Goal: Check status

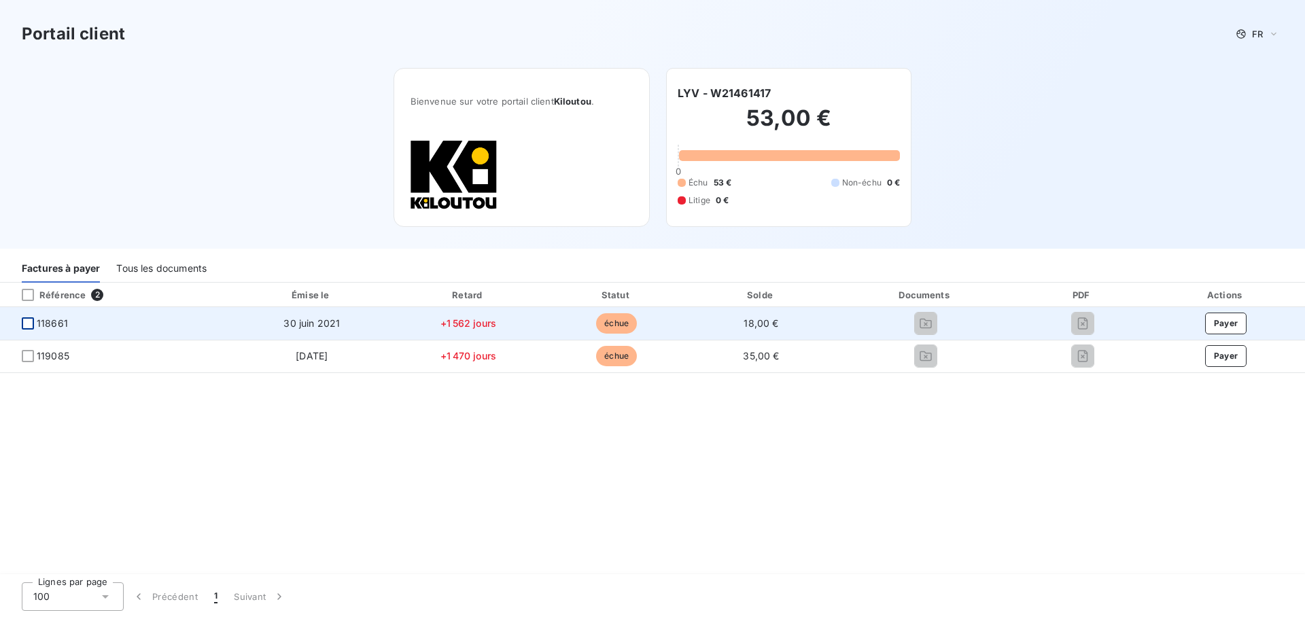
click at [26, 330] on div at bounding box center [28, 323] width 12 height 12
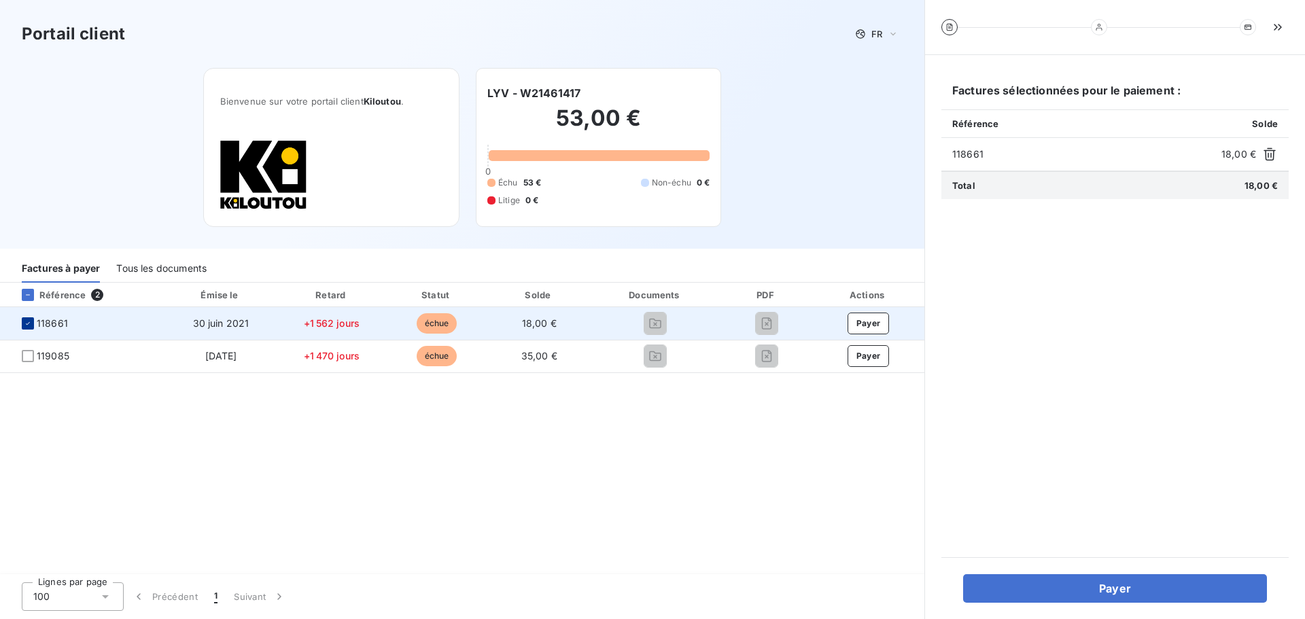
click at [32, 322] on div at bounding box center [28, 323] width 12 height 12
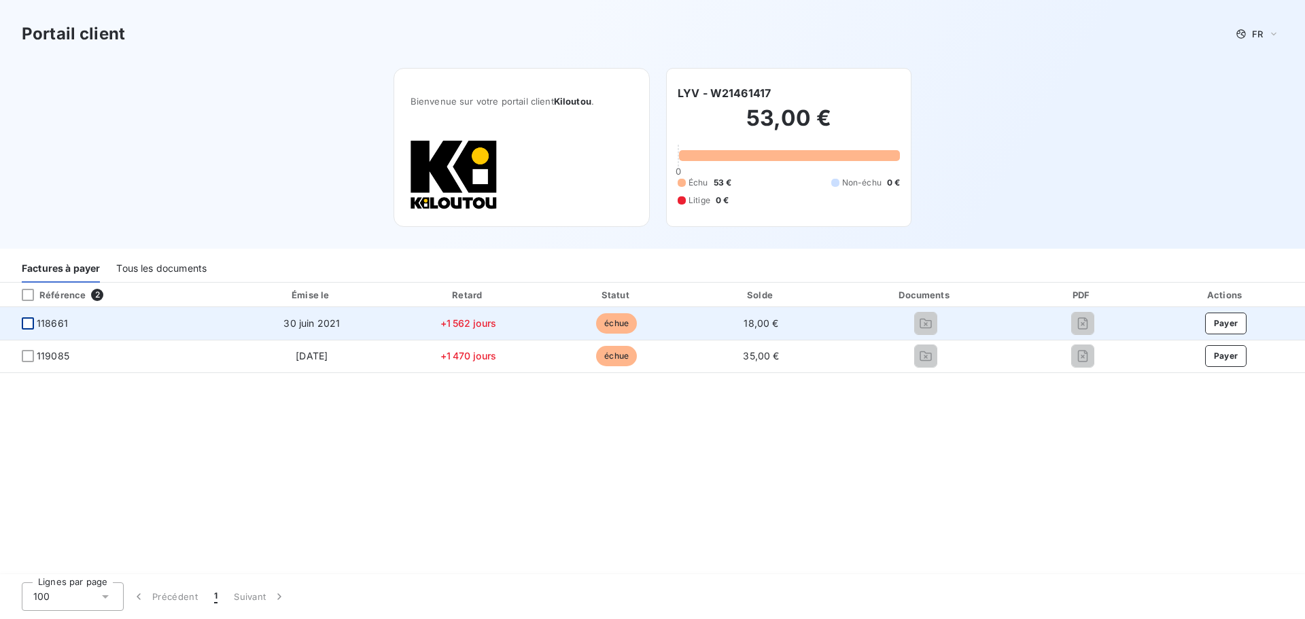
click at [29, 324] on div at bounding box center [28, 323] width 12 height 12
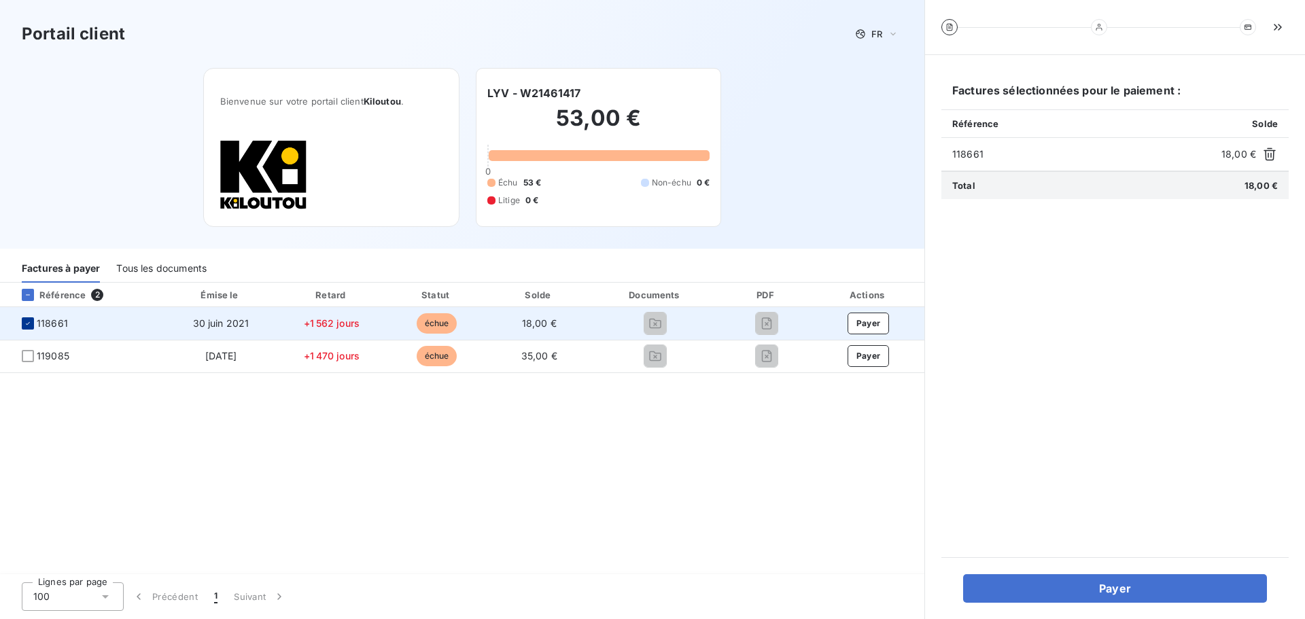
click at [29, 324] on icon at bounding box center [28, 323] width 4 height 3
